Goal: Task Accomplishment & Management: Use online tool/utility

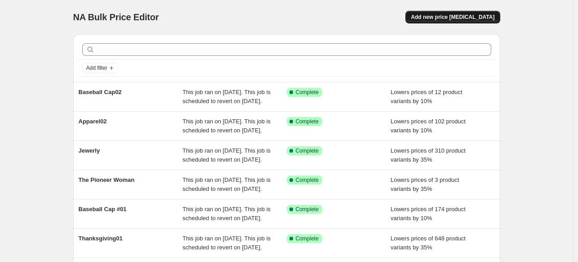
click at [449, 15] on span "Add new price [MEDICAL_DATA]" at bounding box center [453, 16] width 84 height 7
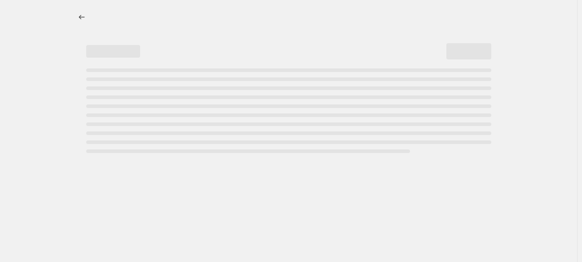
select select "percentage"
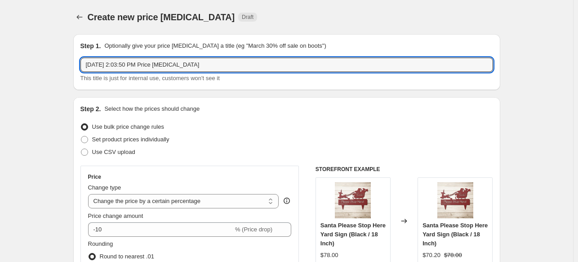
drag, startPoint x: 209, startPoint y: 63, endPoint x: 76, endPoint y: 65, distance: 132.6
click at [77, 65] on div "Step 1. Optionally give your price [MEDICAL_DATA] a title (eg "March 30% off sa…" at bounding box center [286, 62] width 427 height 56
type input "Mug02"
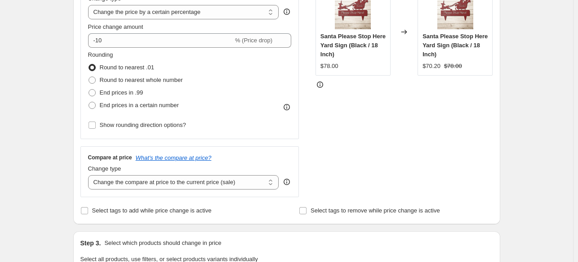
scroll to position [217, 0]
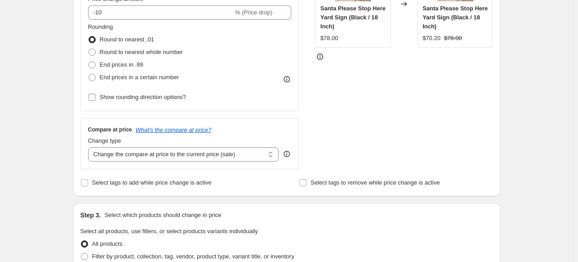
click at [96, 97] on input "Show rounding direction options?" at bounding box center [92, 96] width 7 height 7
checkbox input "true"
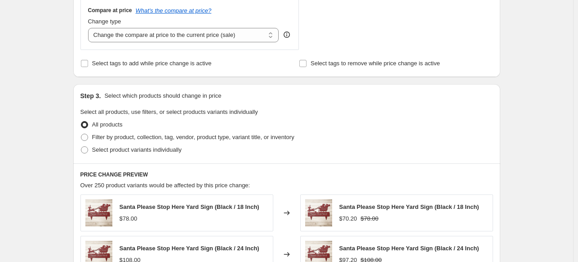
scroll to position [401, 0]
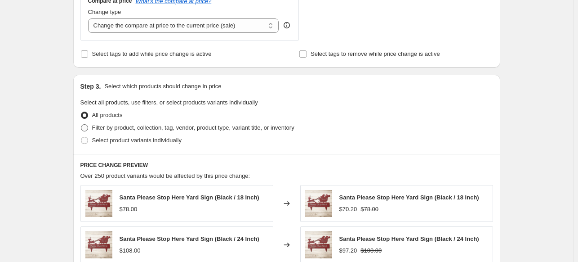
click at [84, 128] on span at bounding box center [84, 127] width 7 height 7
click at [81, 124] on input "Filter by product, collection, tag, vendor, product type, variant title, or inv…" at bounding box center [81, 124] width 0 height 0
radio input "true"
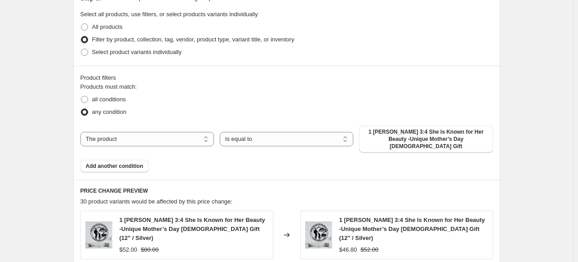
scroll to position [520, 0]
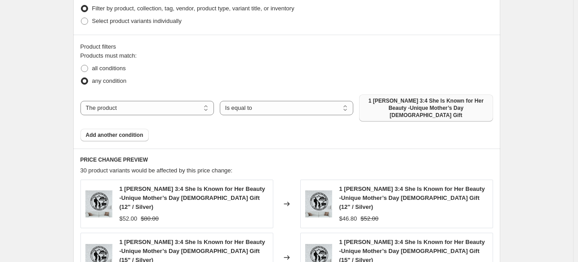
click at [457, 107] on span "1 [PERSON_NAME] 3:4 She Is Known for Her Beauty -Unique Mother’s Day [DEMOGRAPH…" at bounding box center [425, 108] width 123 height 22
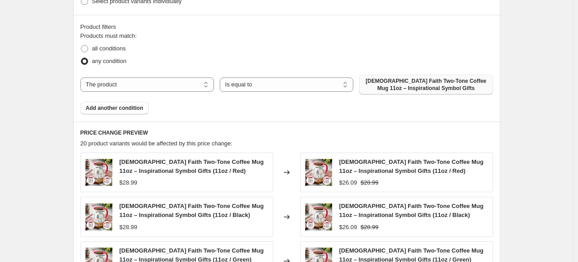
scroll to position [552, 0]
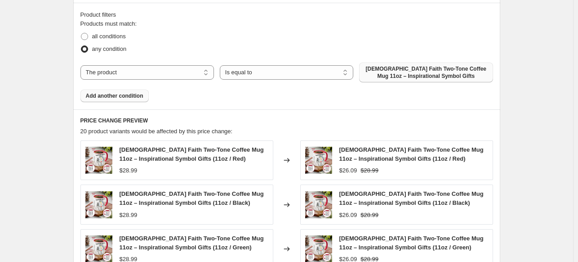
click at [137, 91] on button "Add another condition" at bounding box center [114, 95] width 68 height 13
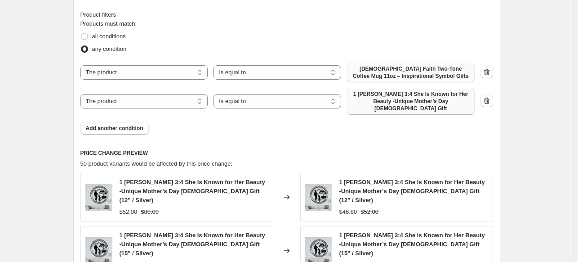
click at [373, 98] on span "1 [PERSON_NAME] 3:4 She Is Known for Her Beauty -Unique Mother’s Day [DEMOGRAPH…" at bounding box center [410, 101] width 117 height 22
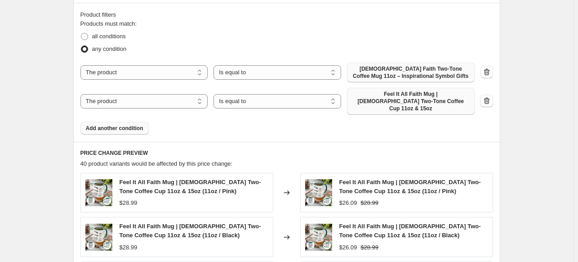
click at [133, 124] on span "Add another condition" at bounding box center [115, 127] width 58 height 7
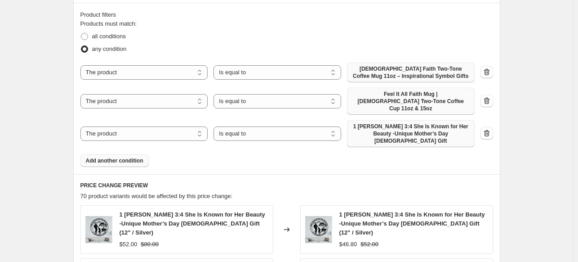
click at [431, 124] on span "1 [PERSON_NAME] 3:4 She Is Known for Her Beauty -Unique Mother’s Day [DEMOGRAPH…" at bounding box center [410, 134] width 117 height 22
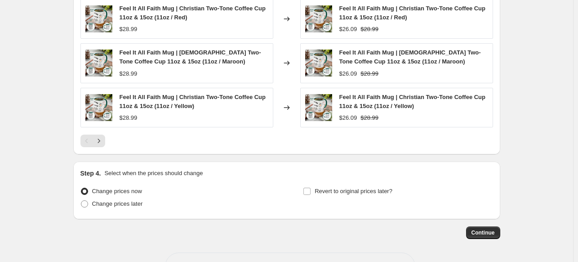
scroll to position [863, 0]
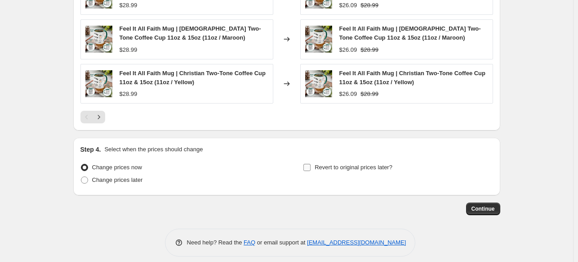
click at [311, 164] on input "Revert to original prices later?" at bounding box center [306, 167] width 7 height 7
checkbox input "true"
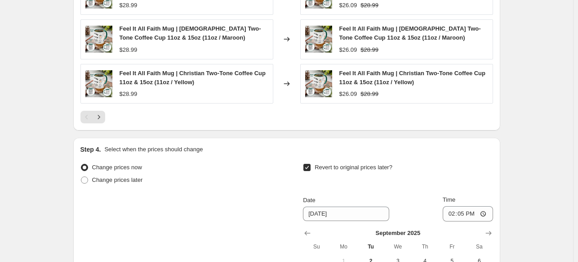
scroll to position [1016, 0]
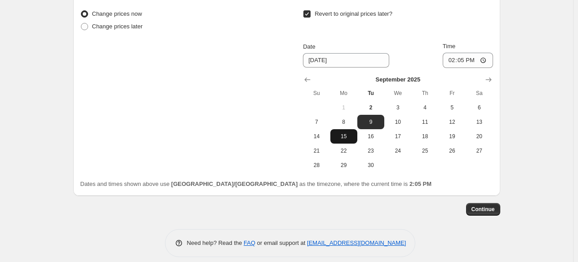
click at [345, 132] on button "15" at bounding box center [343, 136] width 27 height 14
type input "[DATE]"
click at [493, 205] on span "Continue" at bounding box center [482, 208] width 23 height 7
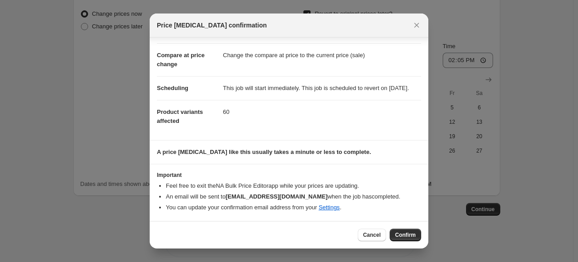
scroll to position [42, 0]
click at [404, 240] on button "Confirm" at bounding box center [405, 234] width 31 height 13
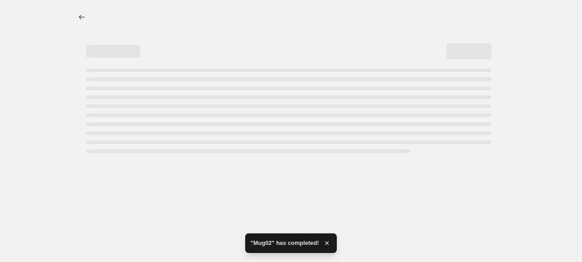
select select "percentage"
